Goal: Task Accomplishment & Management: Manage account settings

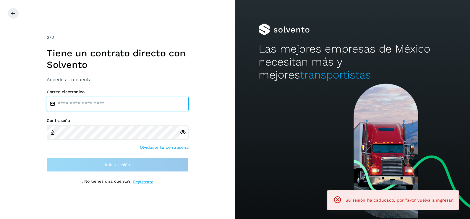
type input "**********"
click at [100, 103] on input "**********" at bounding box center [118, 104] width 142 height 14
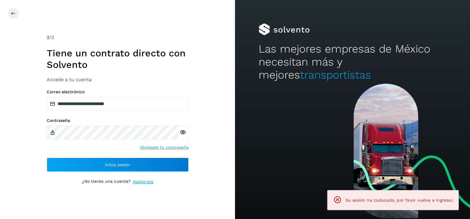
click at [215, 111] on div "**********" at bounding box center [117, 109] width 235 height 219
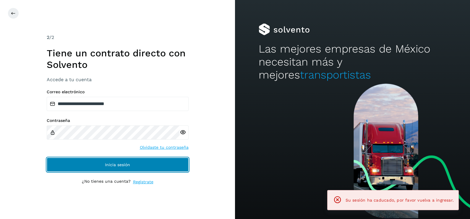
click at [141, 168] on button "Inicia sesión" at bounding box center [118, 165] width 142 height 14
